Goal: Transaction & Acquisition: Subscribe to service/newsletter

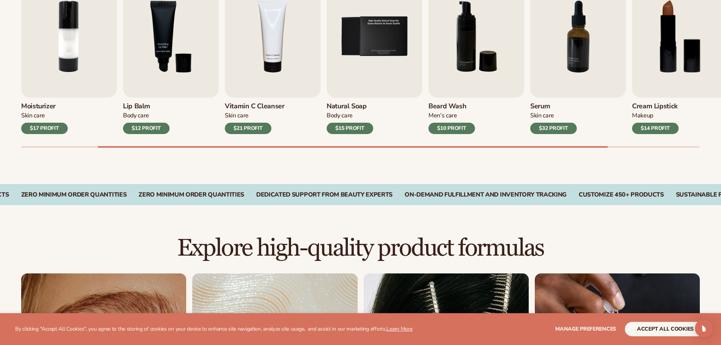
scroll to position [303, 0]
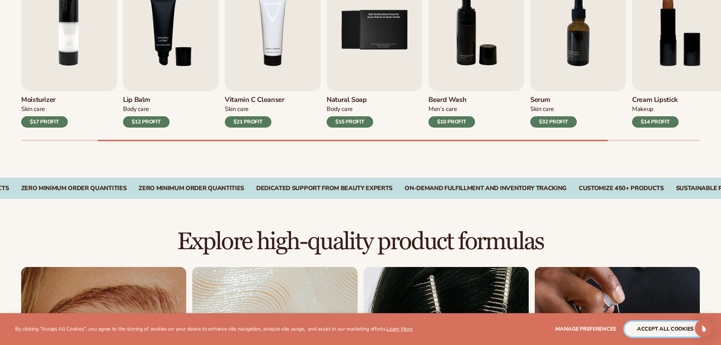
click at [660, 327] on button "accept all cookies" at bounding box center [665, 329] width 81 height 14
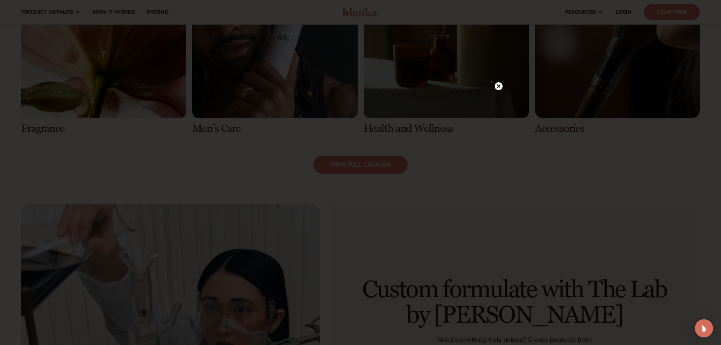
scroll to position [795, 0]
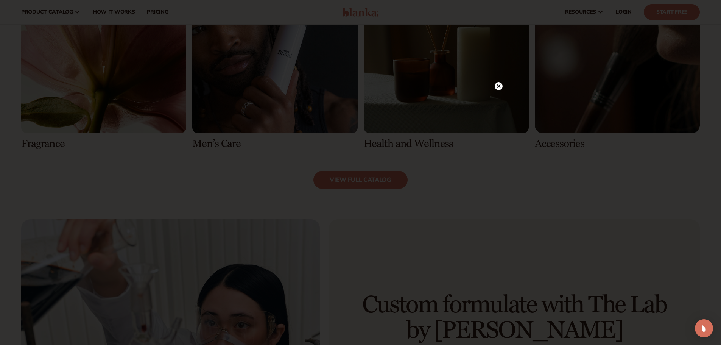
click at [497, 87] on icon at bounding box center [498, 86] width 4 height 4
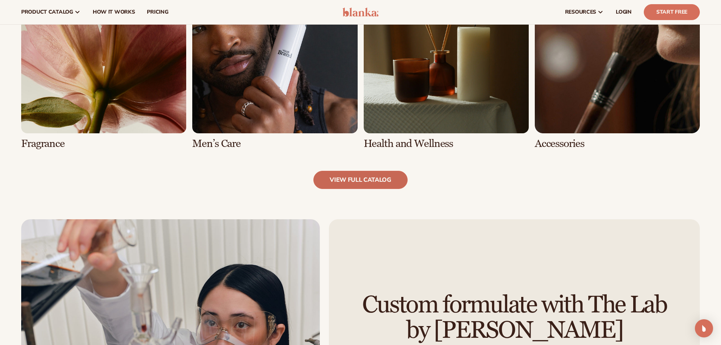
click at [369, 179] on link "view full catalog" at bounding box center [360, 180] width 94 height 18
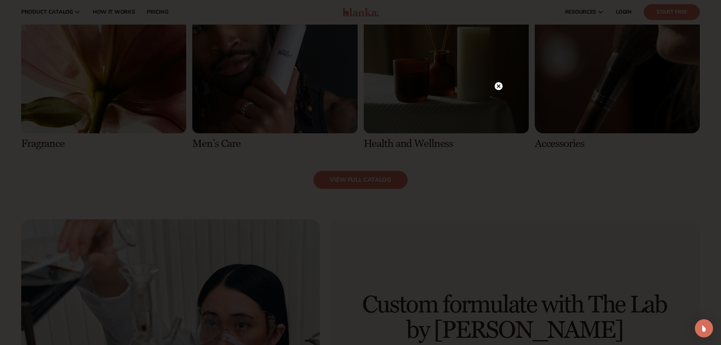
click at [497, 83] on circle at bounding box center [499, 86] width 8 height 8
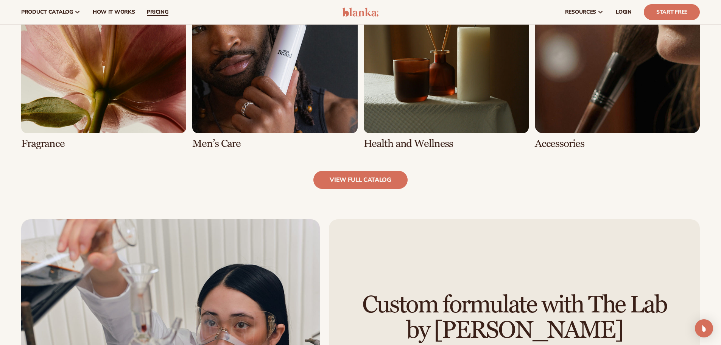
click at [153, 10] on span "pricing" at bounding box center [157, 12] width 21 height 6
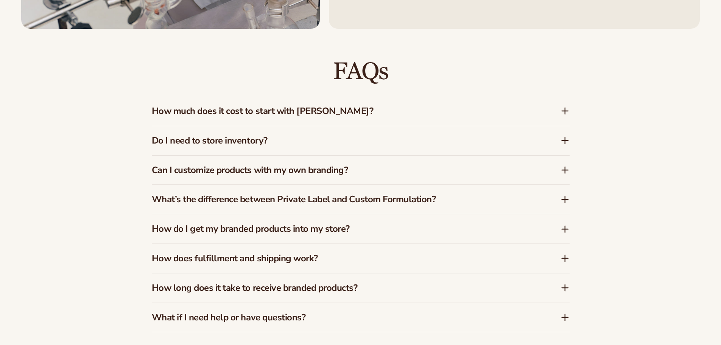
scroll to position [757, 0]
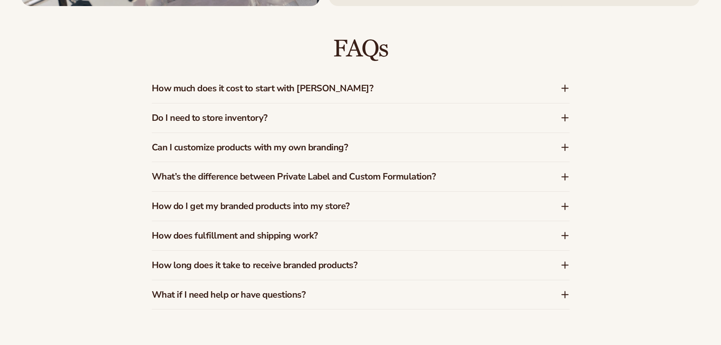
click at [333, 90] on h3 "How much does it cost to start with [PERSON_NAME]?" at bounding box center [345, 88] width 386 height 11
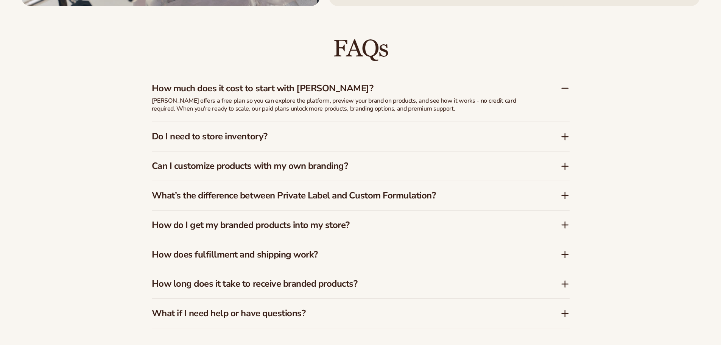
click at [268, 135] on h3 "Do I need to store inventory?" at bounding box center [345, 136] width 386 height 11
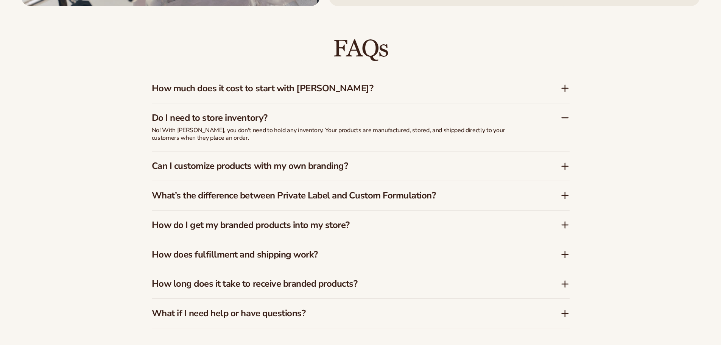
click at [306, 163] on h3 "Can I customize products with my own branding?" at bounding box center [345, 165] width 386 height 11
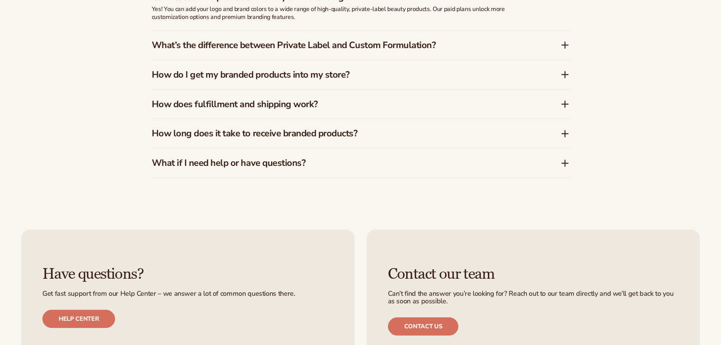
scroll to position [908, 0]
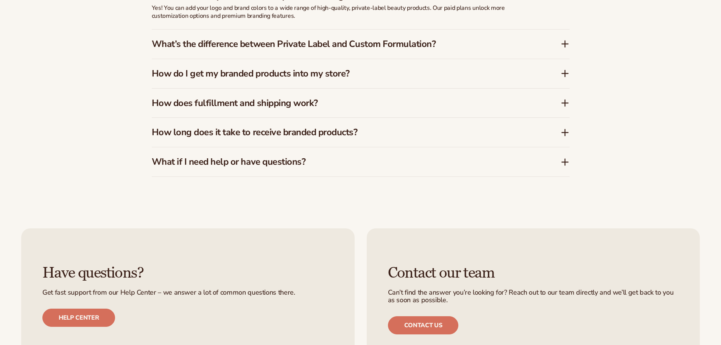
click at [315, 44] on h3 "What’s the difference between Private Label and Custom Formulation?" at bounding box center [345, 44] width 386 height 11
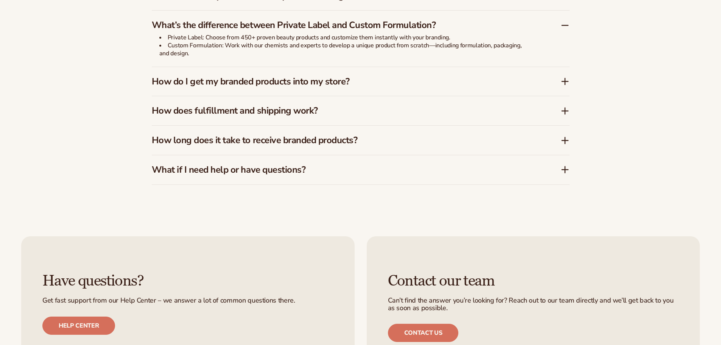
click at [312, 81] on h3 "How do I get my branded products into my store?" at bounding box center [345, 81] width 386 height 11
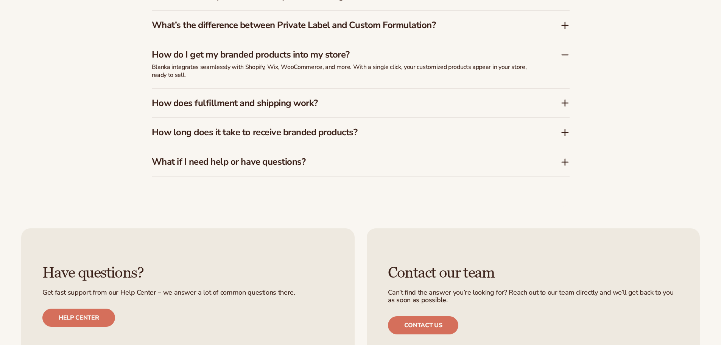
click at [291, 107] on h3 "How does fulfillment and shipping work?" at bounding box center [345, 103] width 386 height 11
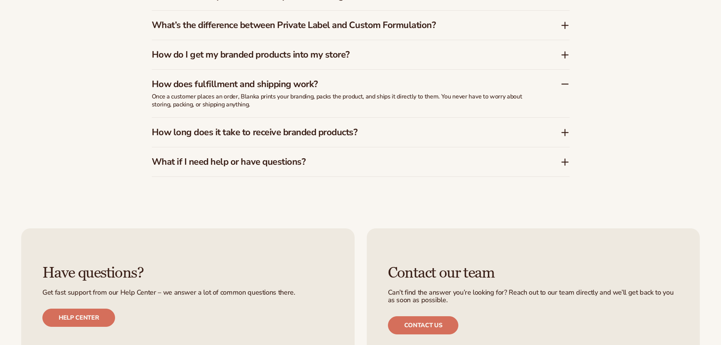
click at [331, 132] on h3 "How long does it take to receive branded products?" at bounding box center [345, 132] width 386 height 11
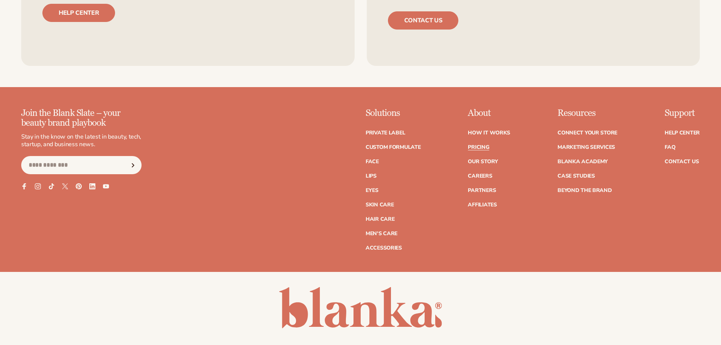
scroll to position [1211, 0]
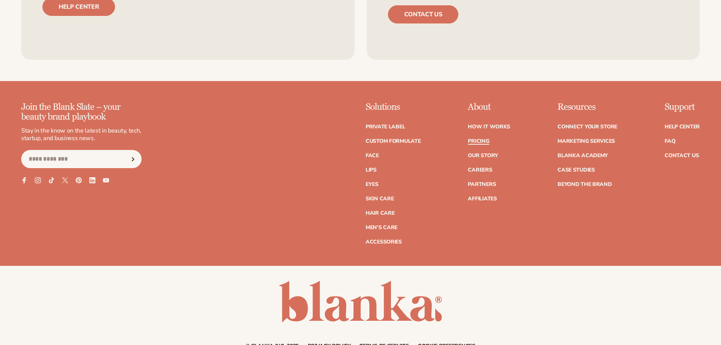
click at [473, 140] on link "Pricing" at bounding box center [478, 140] width 21 height 5
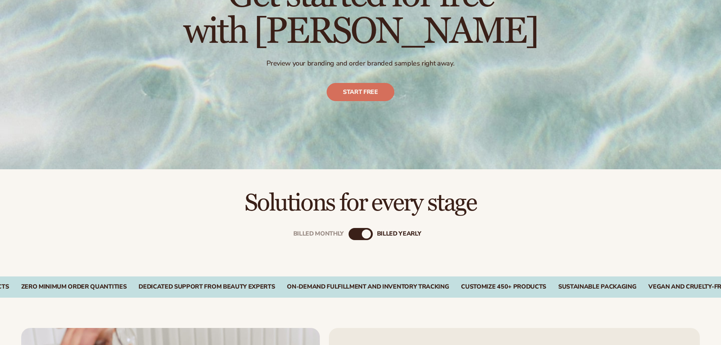
scroll to position [151, 0]
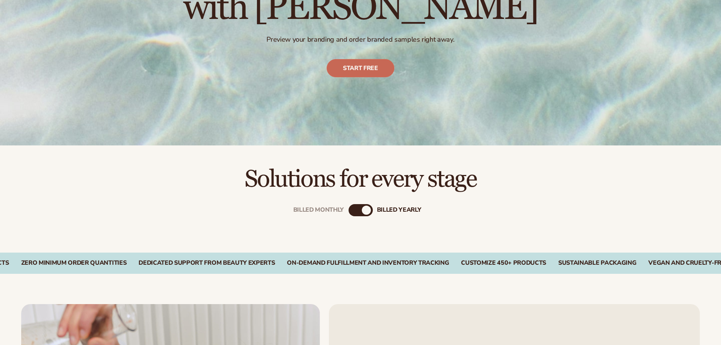
click at [364, 68] on link "Start free" at bounding box center [361, 68] width 68 height 18
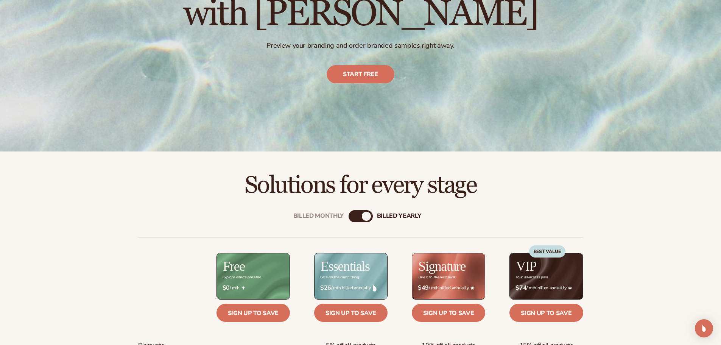
scroll to position [151, 0]
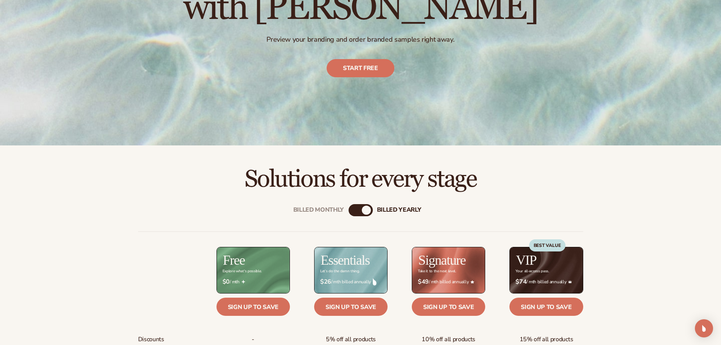
click at [356, 207] on div "Billed Monthly" at bounding box center [353, 209] width 9 height 9
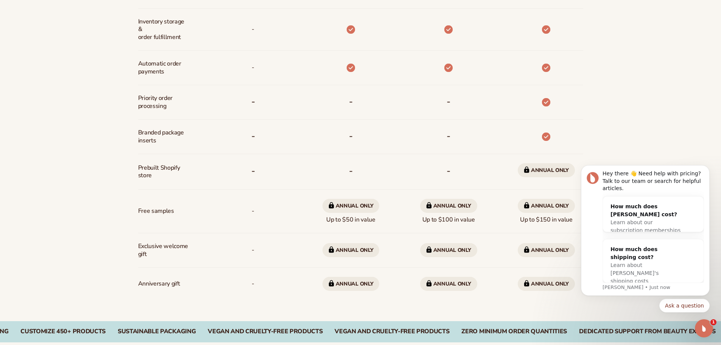
scroll to position [0, 0]
click at [640, 206] on div "How much does Blanka cost?" at bounding box center [645, 210] width 70 height 16
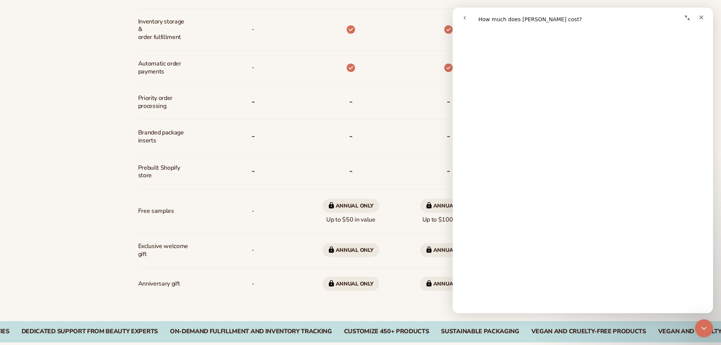
scroll to position [265, 0]
click at [104, 145] on div "Billed Monthly billed Yearly Billed Monthly billed Yearly Discounts Support Inv…" at bounding box center [360, 66] width 721 height 507
click at [701, 19] on icon "Close" at bounding box center [701, 17] width 6 height 6
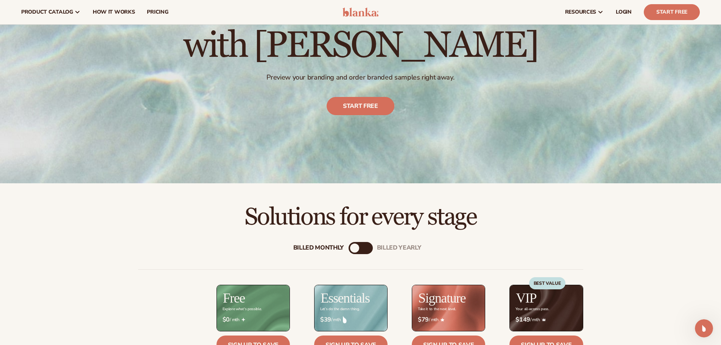
scroll to position [0, 0]
